Goal: Task Accomplishment & Management: Manage account settings

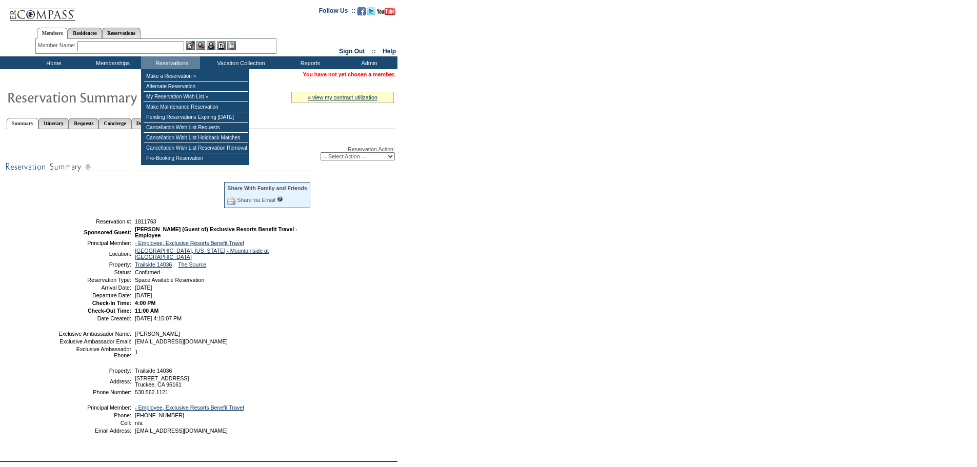
click at [371, 160] on select "-- Select Action -- Modify Reservation Dates Modify Reservation Cost Modify Occ…" at bounding box center [357, 156] width 74 height 8
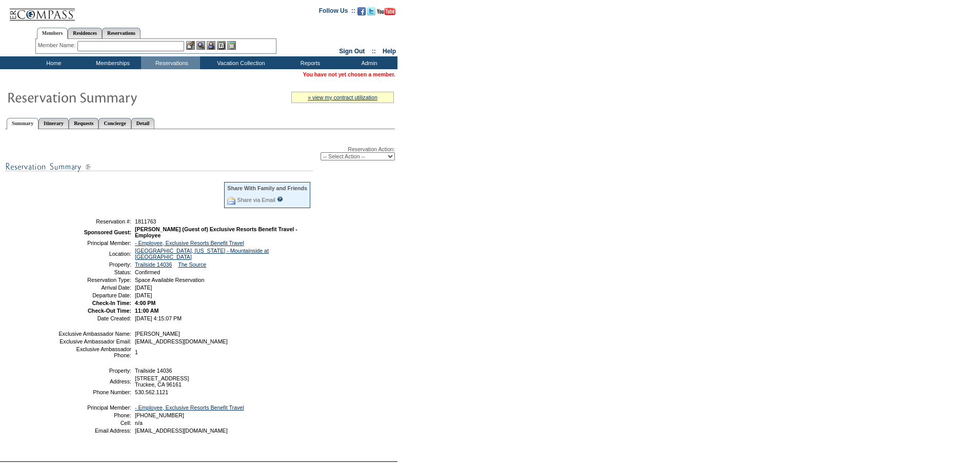
select select "ChangeClubProp"
click at [320, 154] on select "-- Select Action -- Modify Reservation Dates Modify Reservation Cost Modify Occ…" at bounding box center [357, 156] width 74 height 8
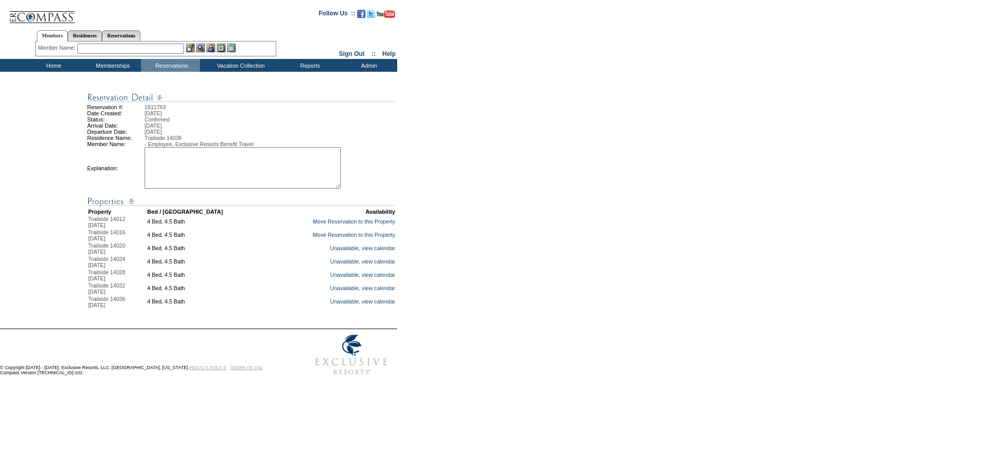
click at [221, 177] on textarea at bounding box center [243, 168] width 196 height 42
type textarea "Moving residences to accommodate extension on influencer stay - DH"
click at [369, 225] on link "Move Reservation to this Property" at bounding box center [354, 221] width 83 height 6
click at [567, 155] on div "Reservation #: 1811763 Date Created: Friday, September 5, 2025 Status: Confirme…" at bounding box center [490, 200] width 981 height 220
